Goal: Obtain resource: Download file/media

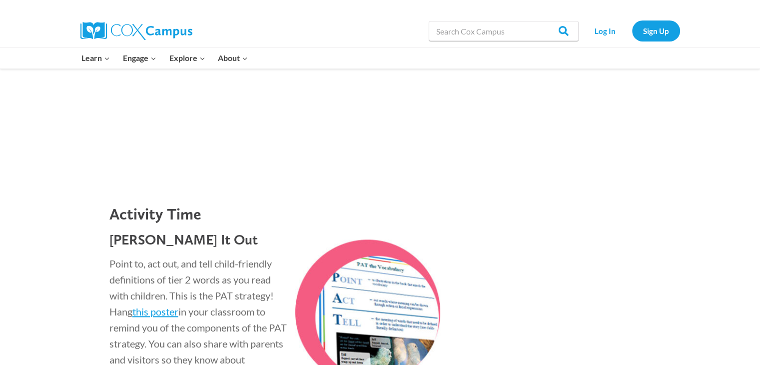
scroll to position [1199, 0]
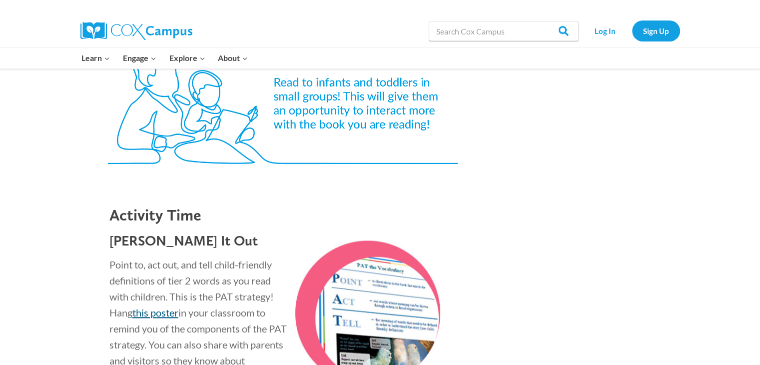
click at [165, 306] on link "this poster" at bounding box center [155, 312] width 46 height 12
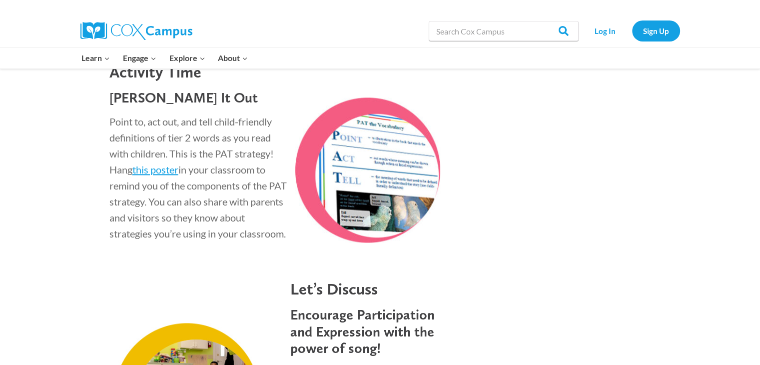
scroll to position [1349, 0]
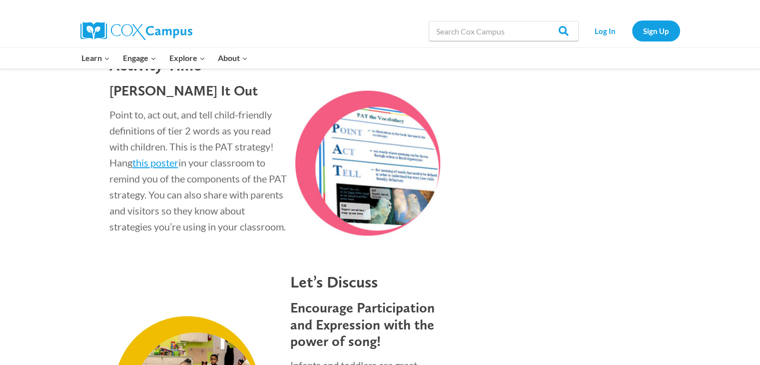
click at [384, 149] on img at bounding box center [365, 162] width 150 height 145
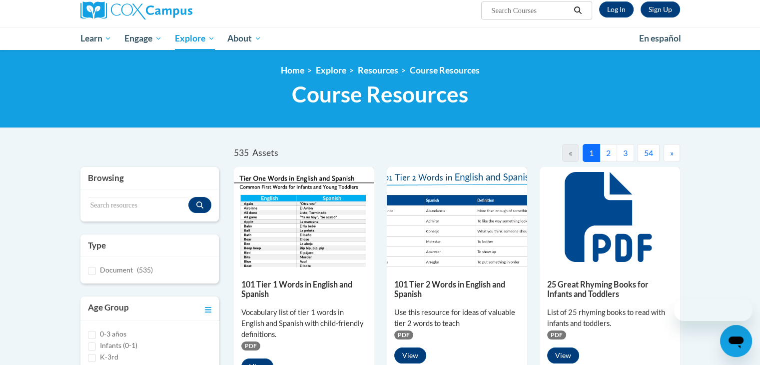
scroll to position [150, 0]
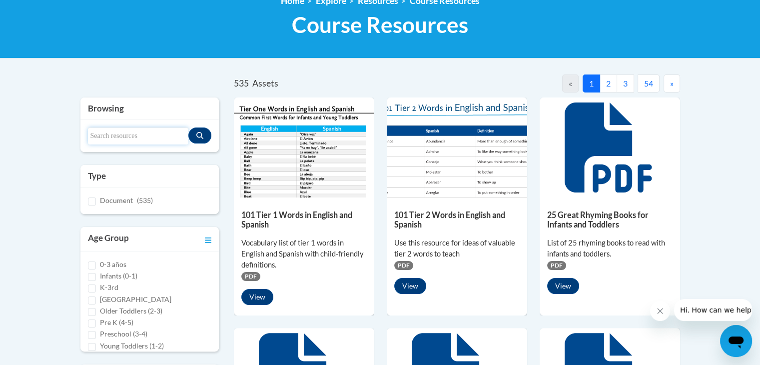
click at [150, 138] on input "Search resources" at bounding box center [138, 135] width 101 height 17
type input "PAT"
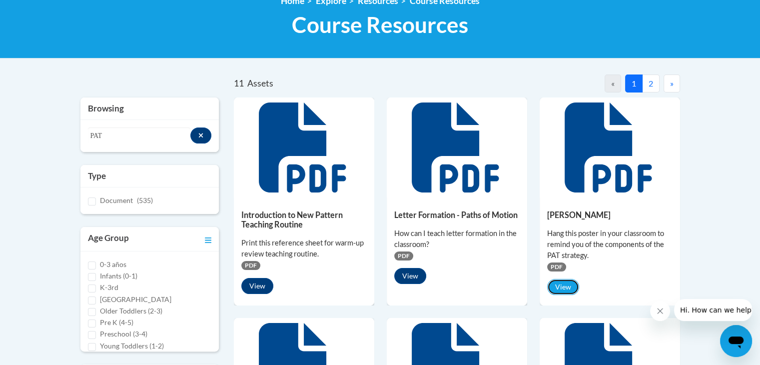
click at [566, 282] on button "View" at bounding box center [563, 287] width 32 height 16
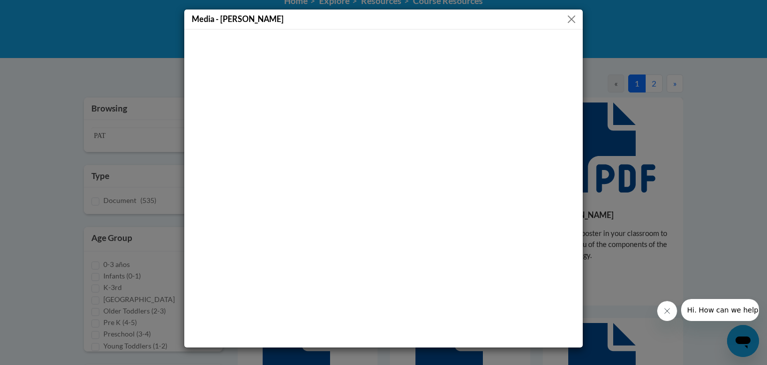
click at [568, 16] on button "Close" at bounding box center [572, 19] width 12 height 12
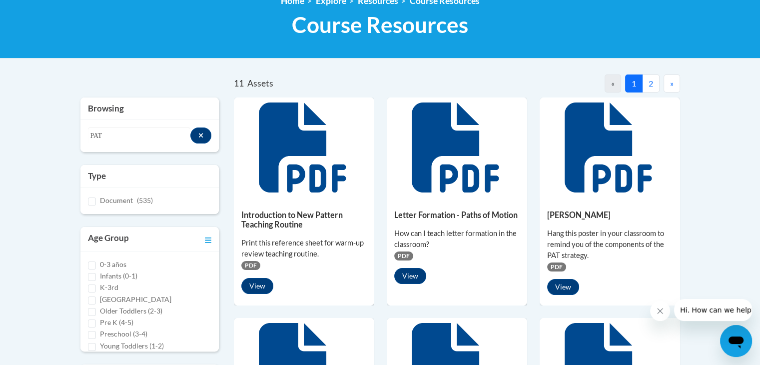
click at [557, 265] on span "PDF" at bounding box center [556, 266] width 19 height 9
click at [632, 223] on div "[PERSON_NAME] Hang this poster in your classroom to remind you of the component…" at bounding box center [610, 249] width 140 height 105
click at [624, 212] on h5 "[PERSON_NAME]" at bounding box center [609, 214] width 125 height 9
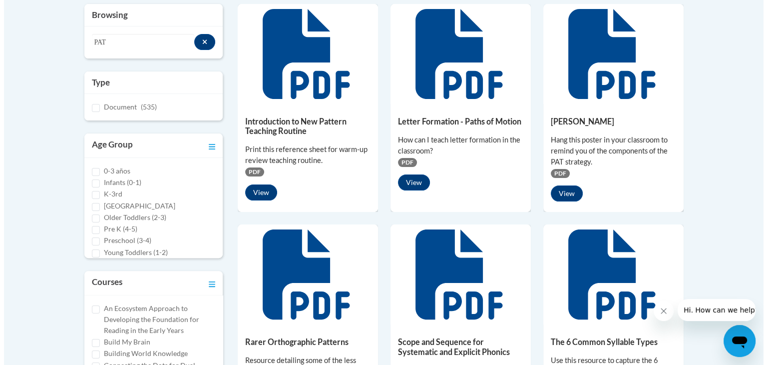
scroll to position [250, 0]
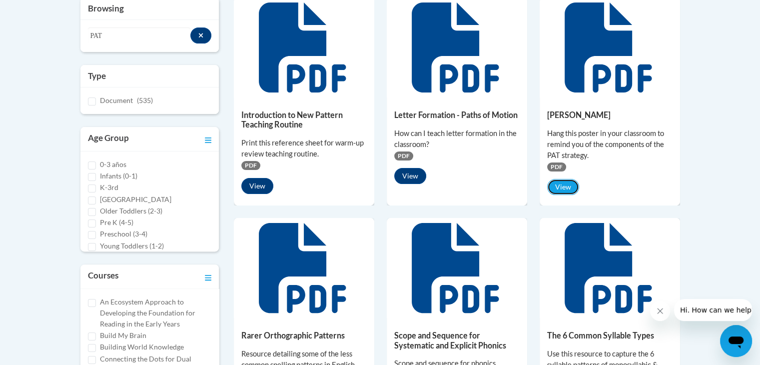
click at [563, 188] on button "View" at bounding box center [563, 187] width 32 height 16
